Goal: Navigation & Orientation: Find specific page/section

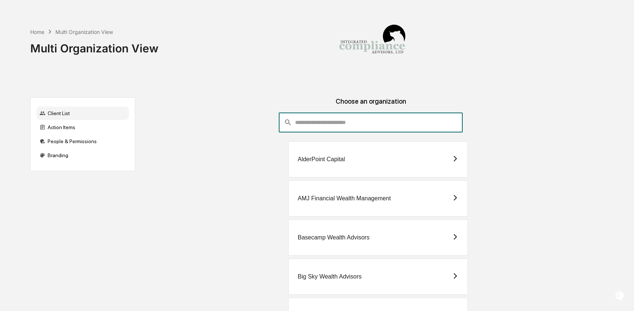
click at [341, 126] on input "consultant-dashboard__filter-organizations-search-bar" at bounding box center [379, 123] width 168 height 20
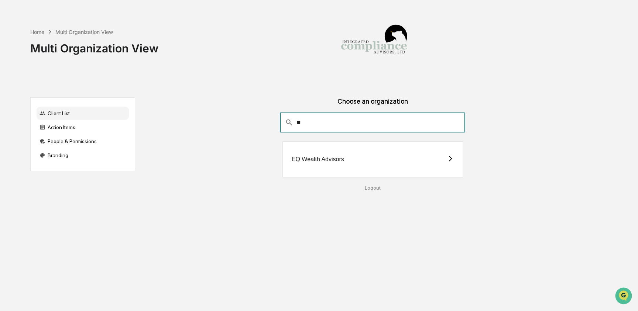
type input "**"
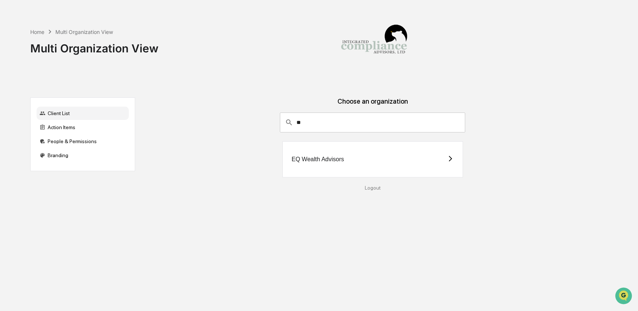
click at [355, 155] on div "EQ Wealth Advisors" at bounding box center [373, 159] width 181 height 36
